Goal: Task Accomplishment & Management: Use online tool/utility

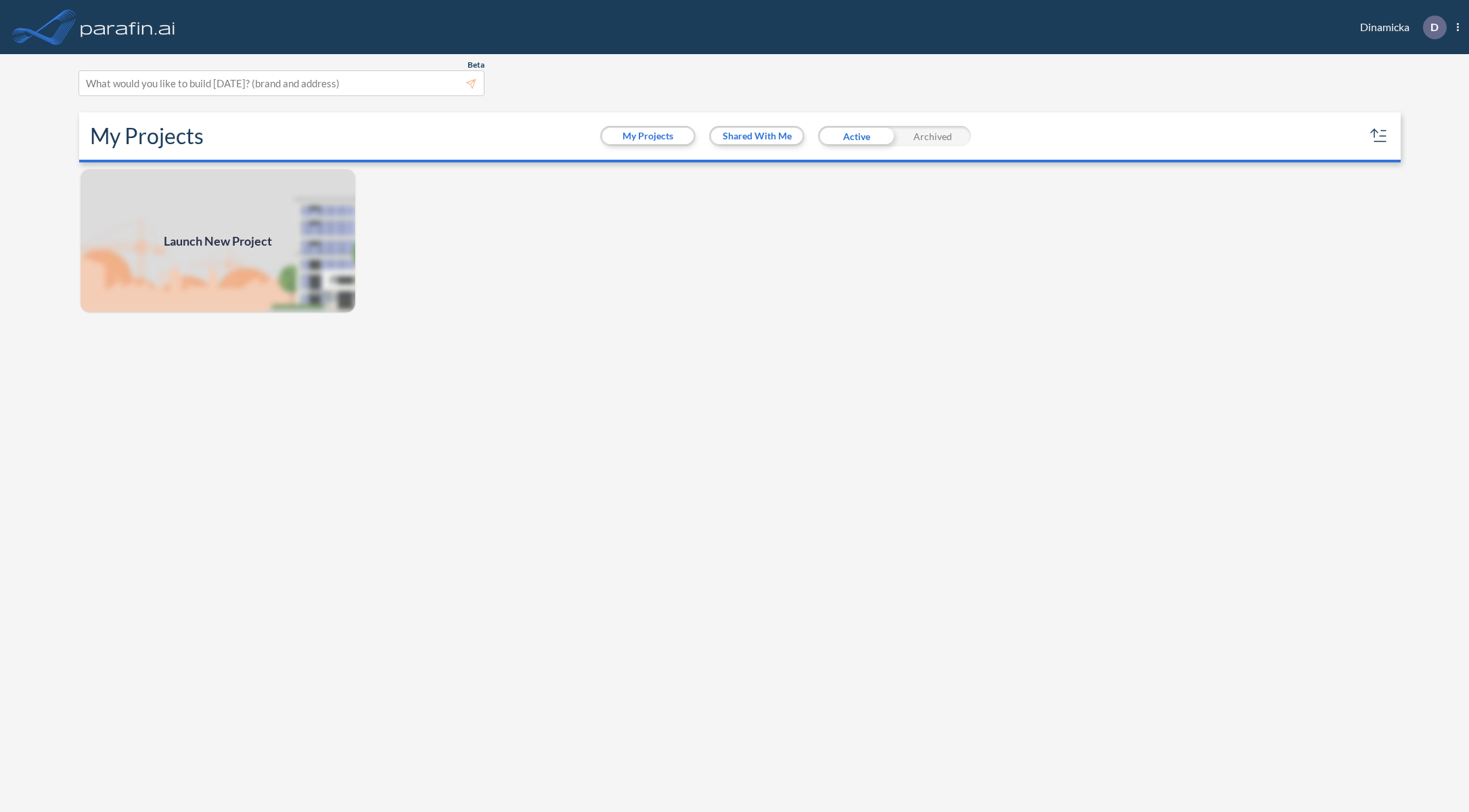
click at [719, 263] on div "Launch New Project" at bounding box center [734, 491] width 1322 height 647
click at [245, 228] on img at bounding box center [217, 240] width 277 height 146
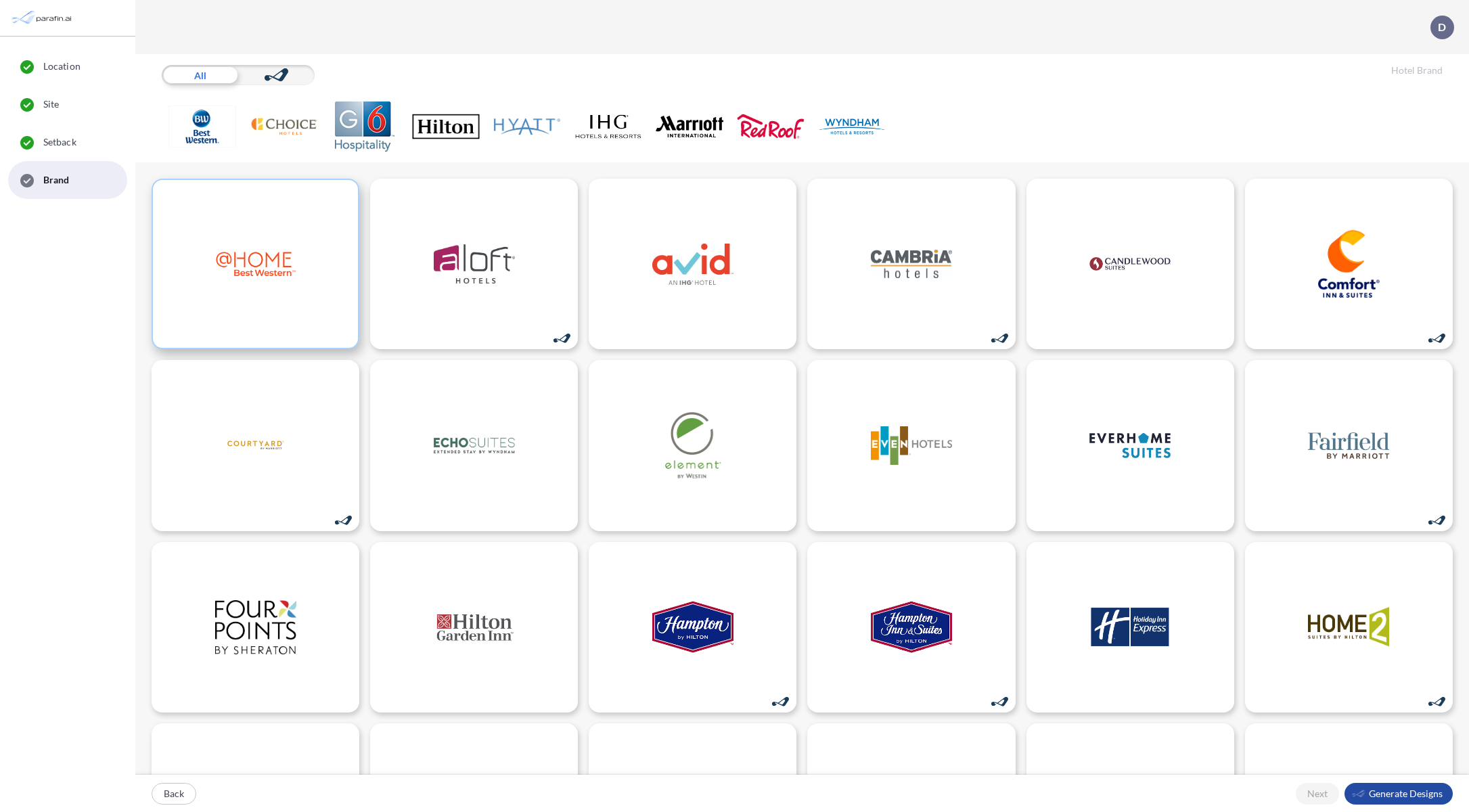
click at [266, 245] on img at bounding box center [256, 264] width 81 height 67
click at [481, 283] on img at bounding box center [474, 264] width 81 height 67
drag, startPoint x: 453, startPoint y: 128, endPoint x: 453, endPoint y: 135, distance: 7.0
click at [453, 128] on img at bounding box center [446, 126] width 67 height 50
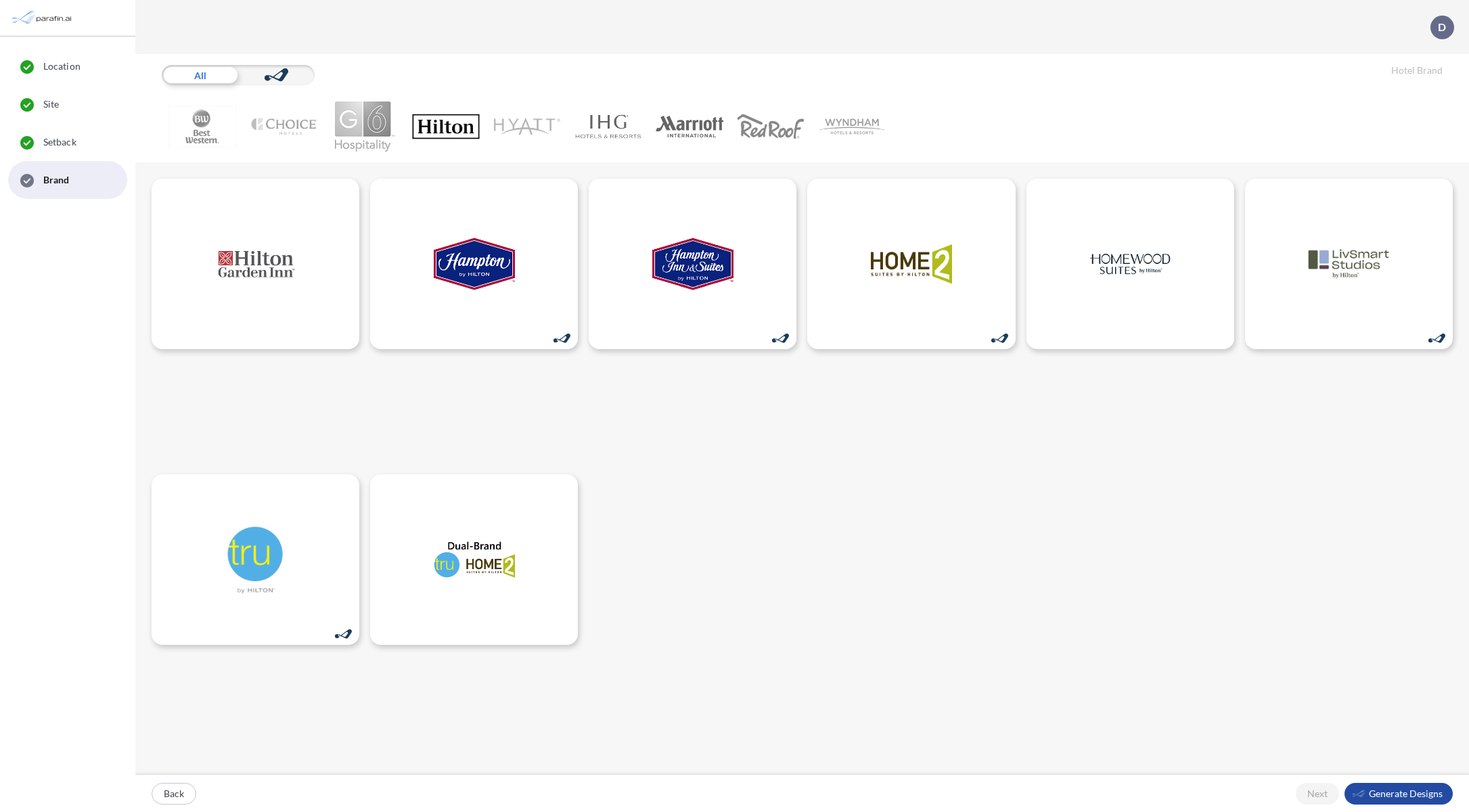
click at [362, 134] on img at bounding box center [365, 126] width 67 height 50
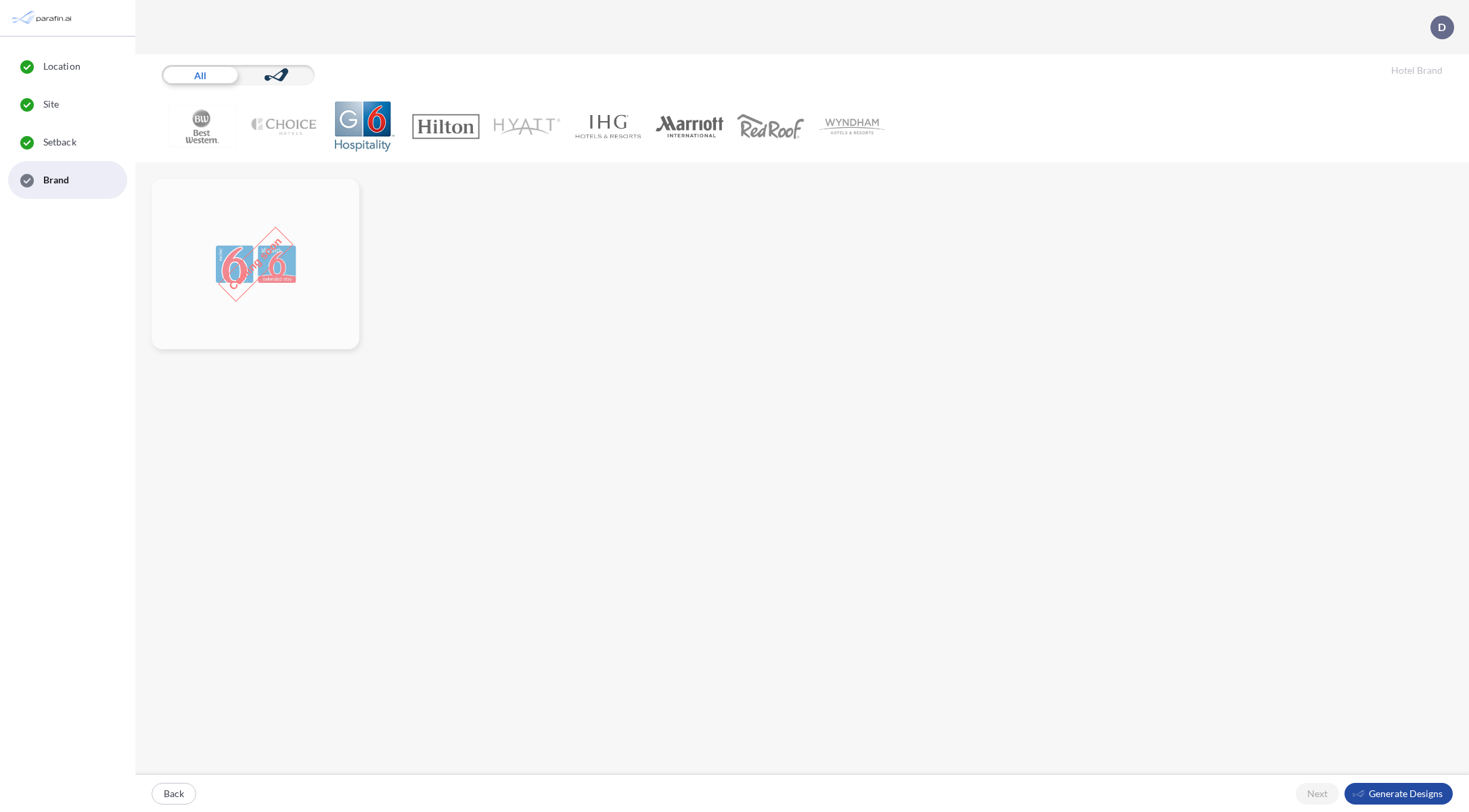
click at [270, 133] on img at bounding box center [283, 126] width 67 height 50
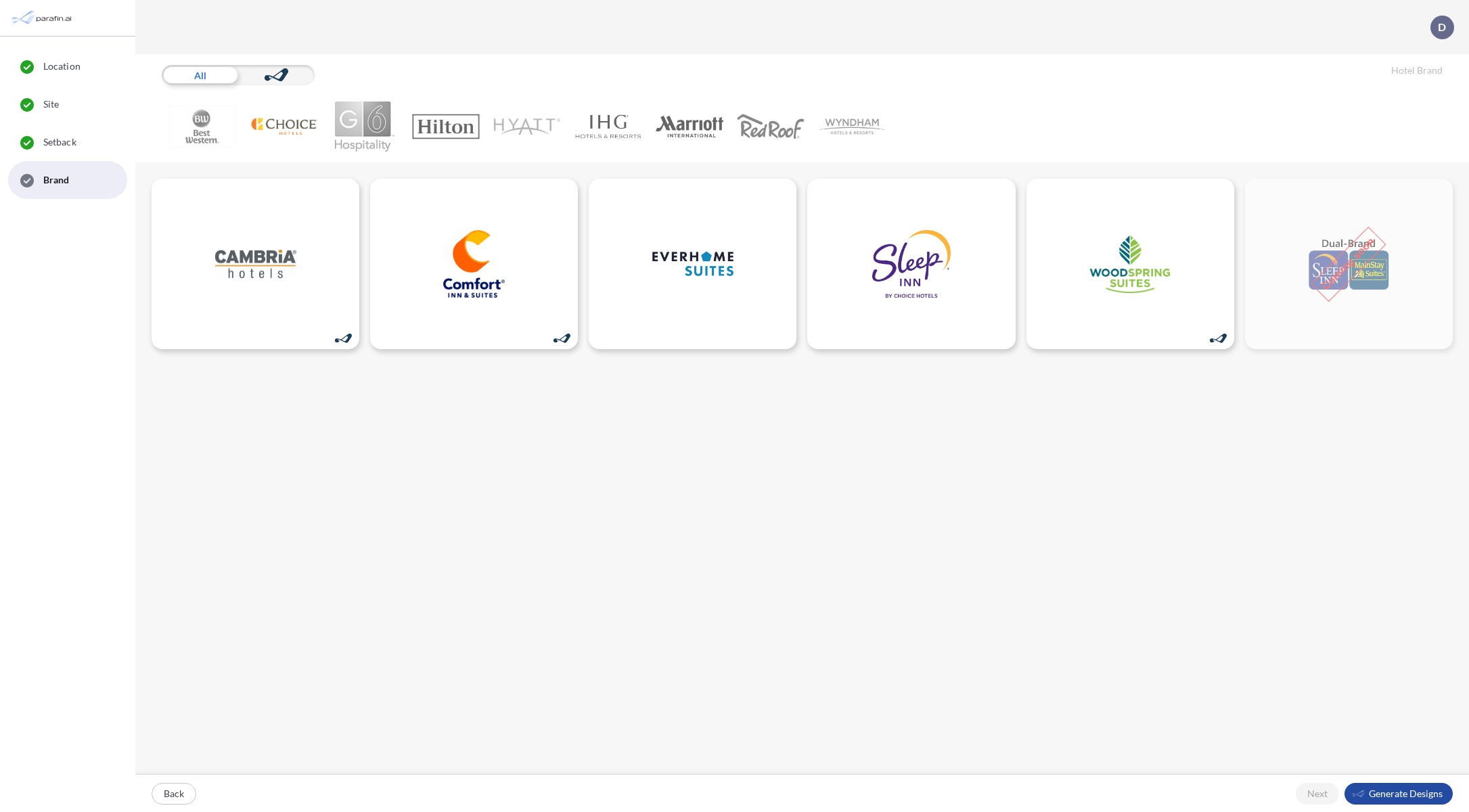
click at [213, 130] on img at bounding box center [202, 126] width 67 height 50
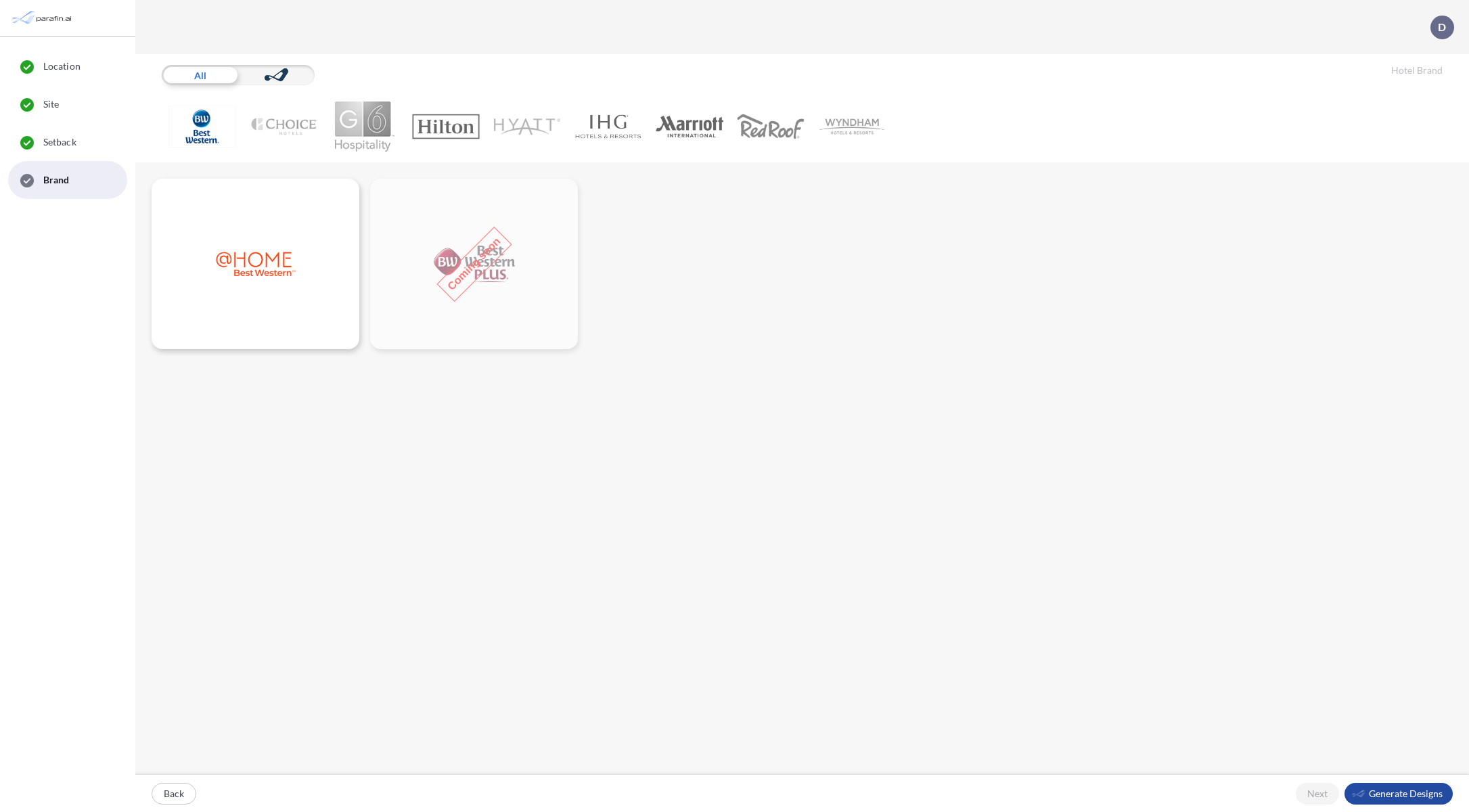
click at [272, 125] on img at bounding box center [283, 126] width 67 height 50
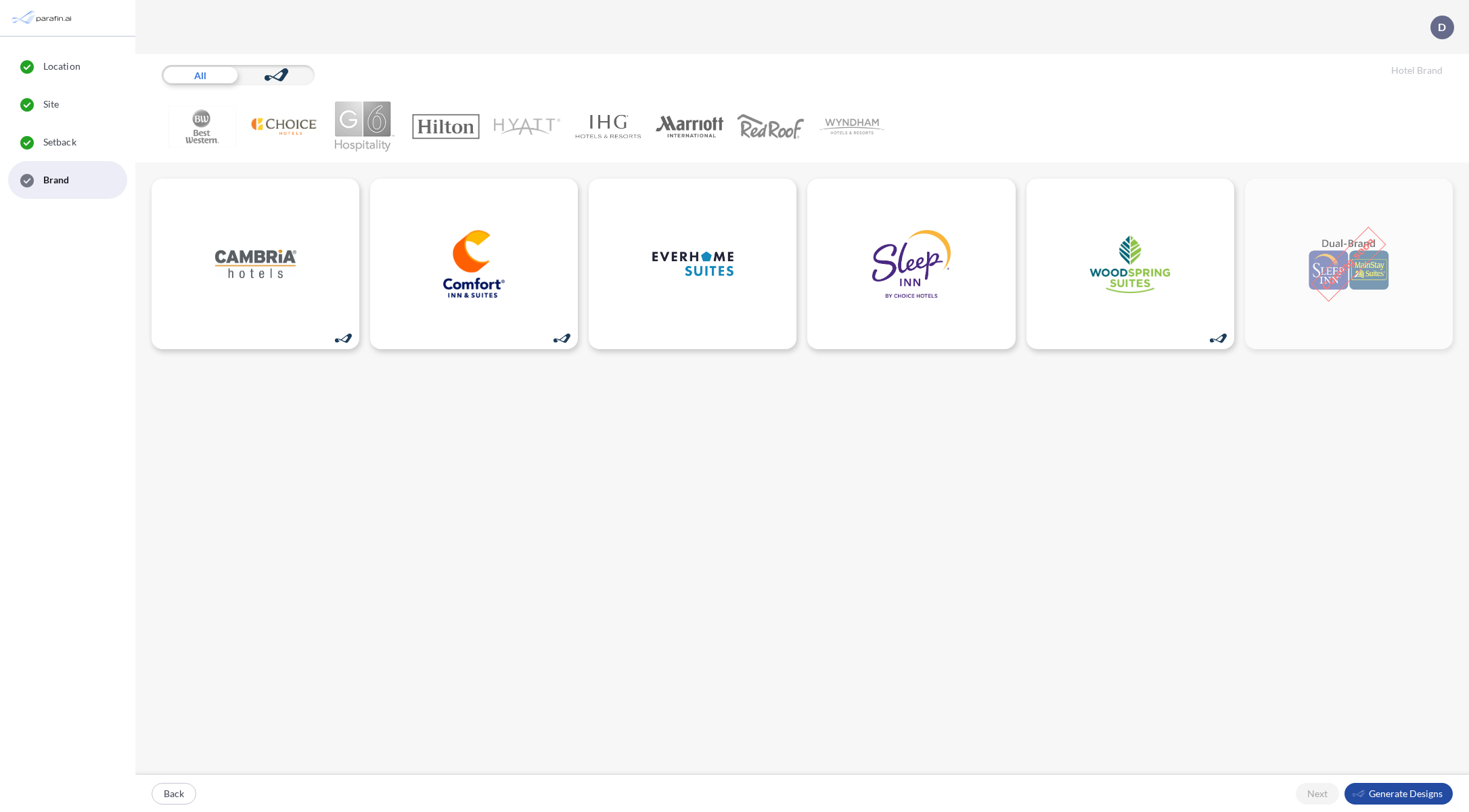
click at [387, 120] on img at bounding box center [365, 126] width 67 height 50
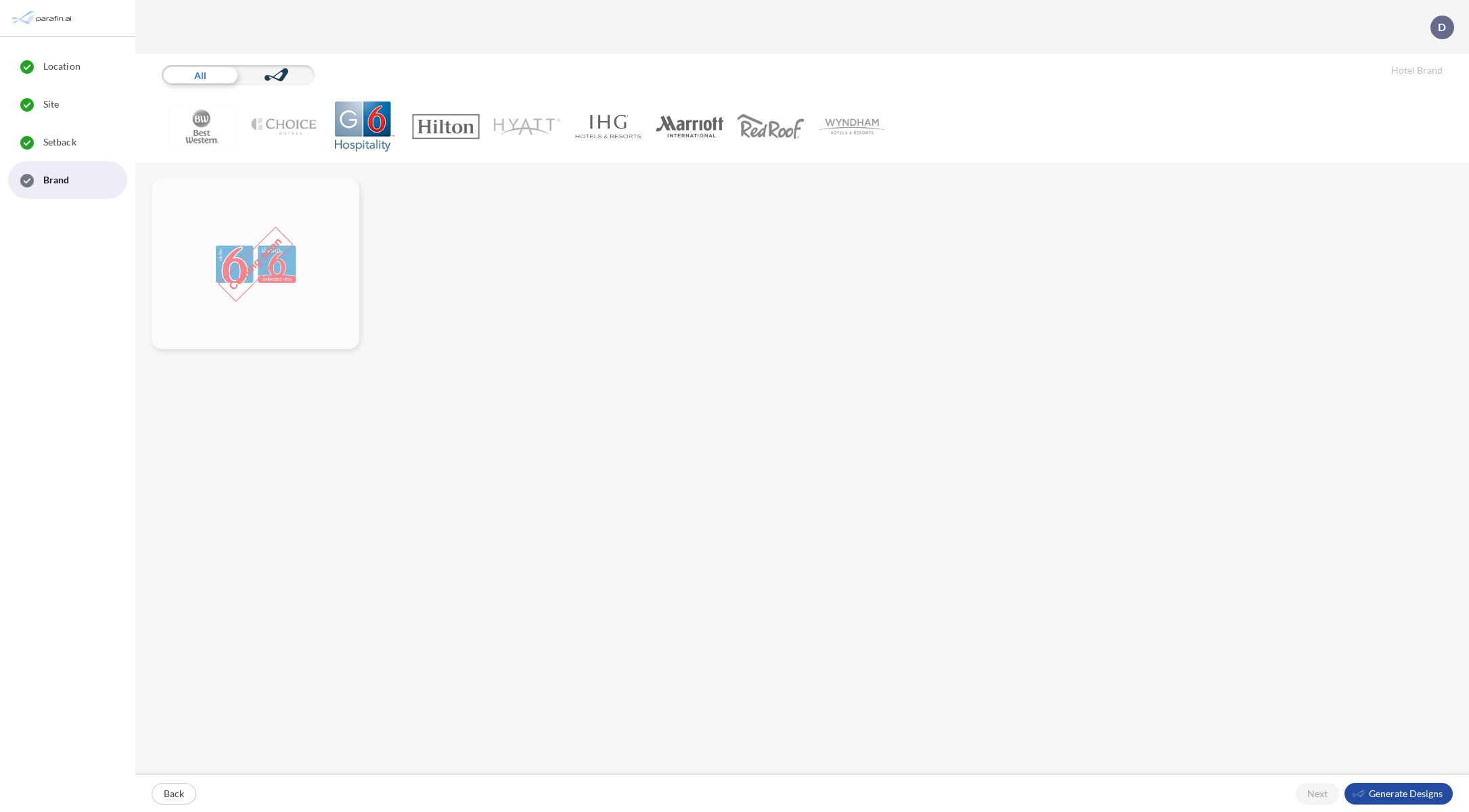
click at [419, 122] on img at bounding box center [446, 126] width 67 height 50
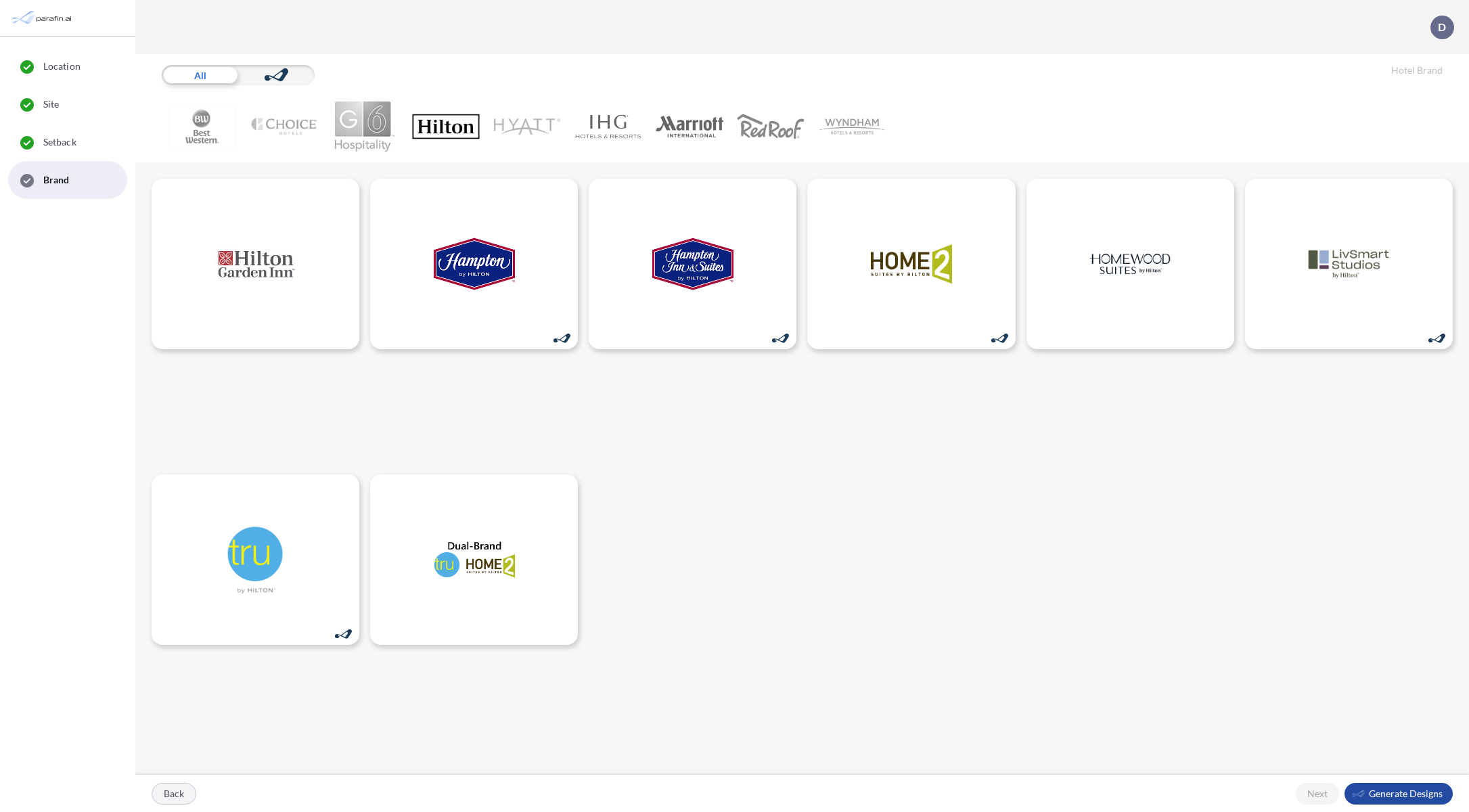
click at [169, 804] on button "Back" at bounding box center [174, 794] width 45 height 22
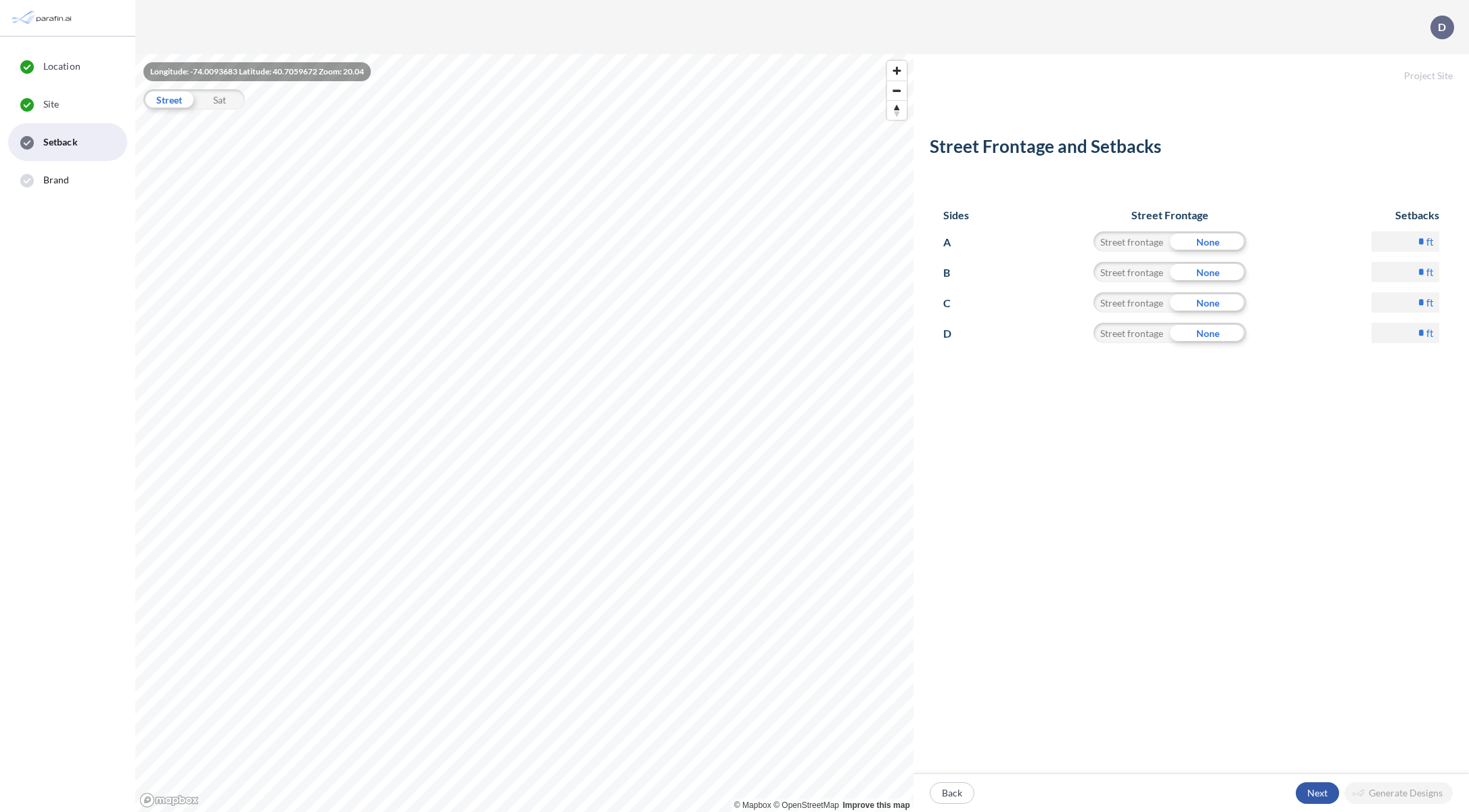
click at [1314, 794] on div "button" at bounding box center [1317, 793] width 44 height 22
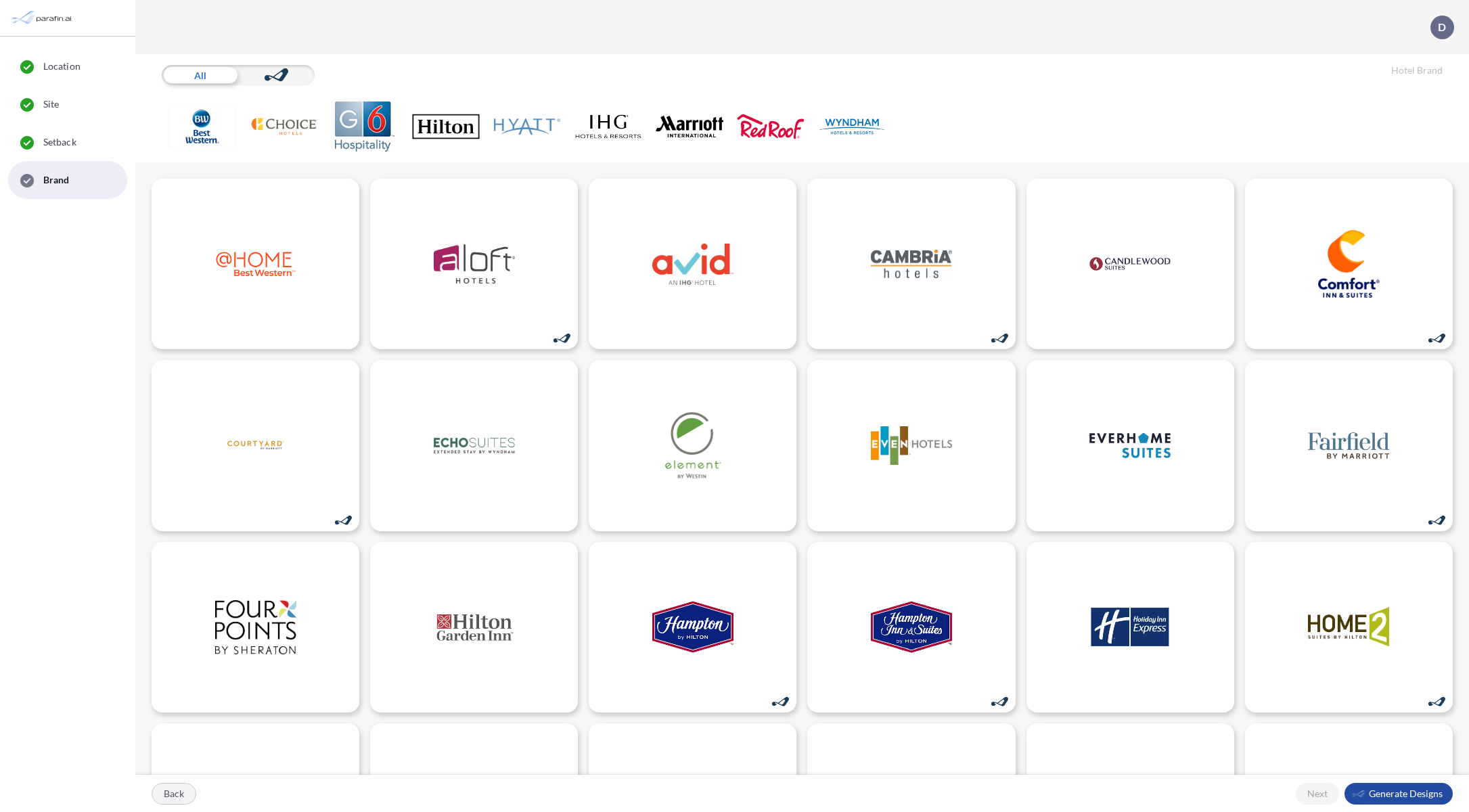
click at [173, 789] on div "button" at bounding box center [174, 793] width 44 height 20
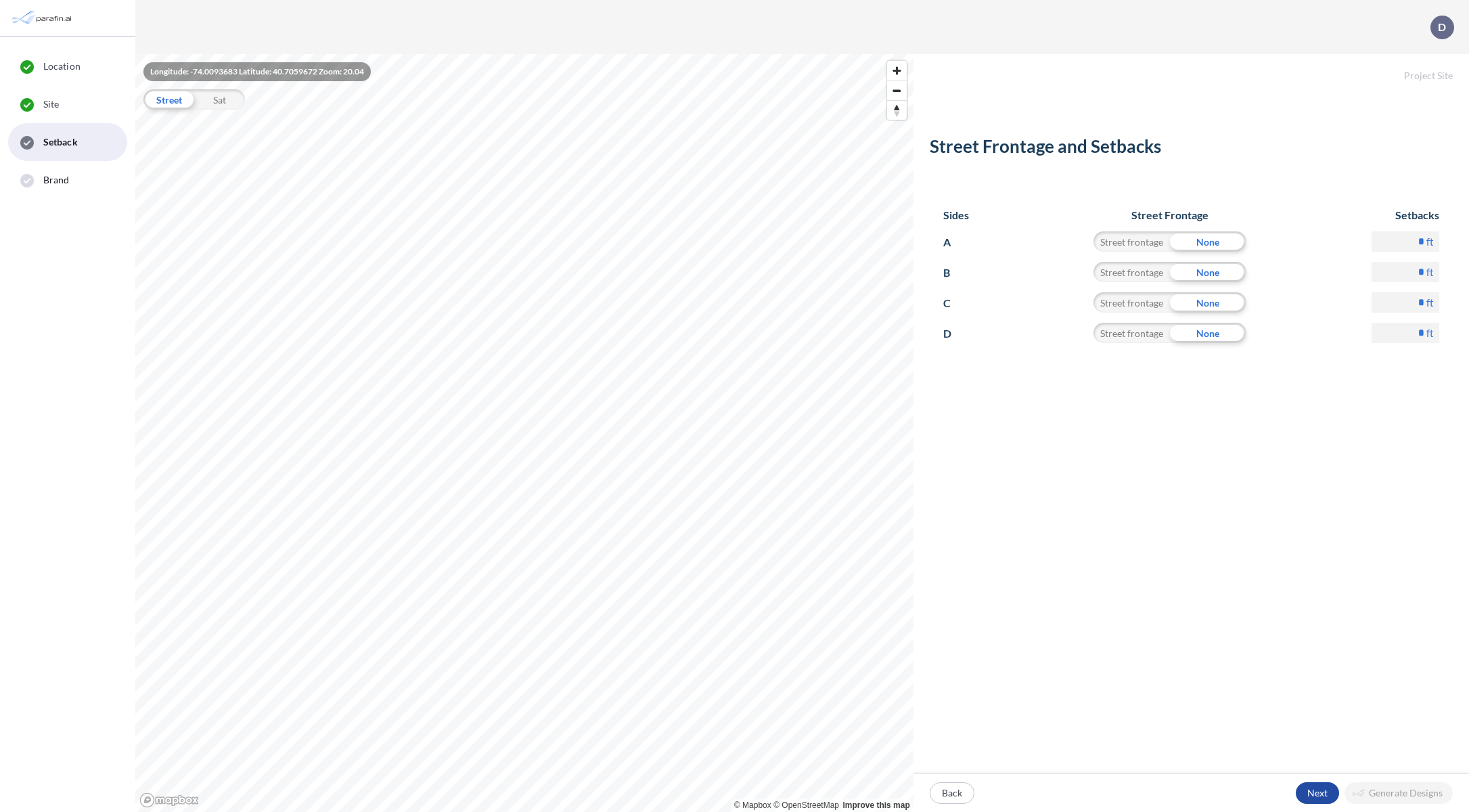
click at [1456, 104] on div "Street Frontage and Setbacks Sides Street Frontage Setbacks A Street frontage N…" at bounding box center [1191, 293] width 556 height 411
